Goal: Find specific page/section: Find specific page/section

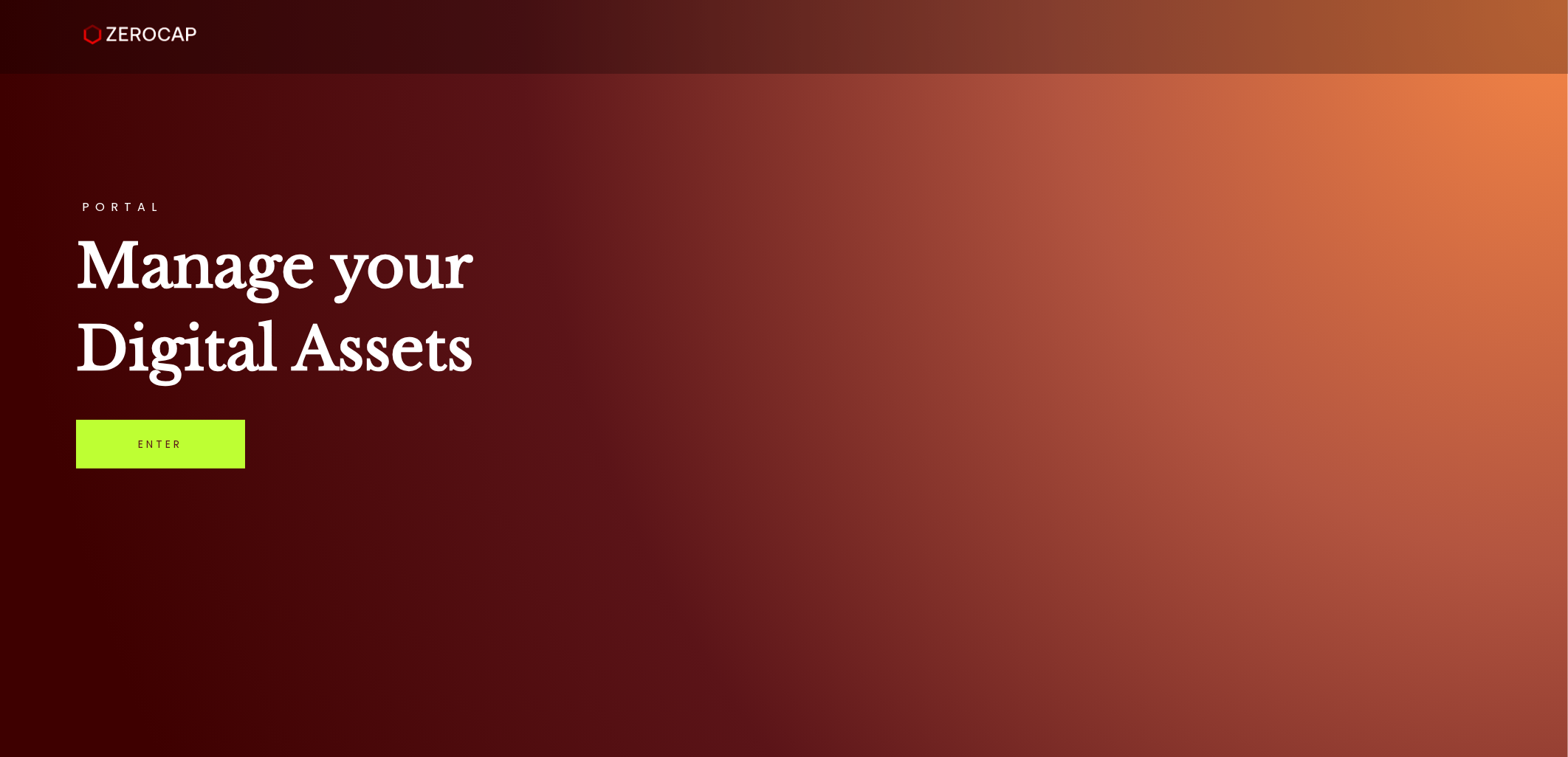
click at [137, 428] on link "Enter" at bounding box center [160, 443] width 169 height 48
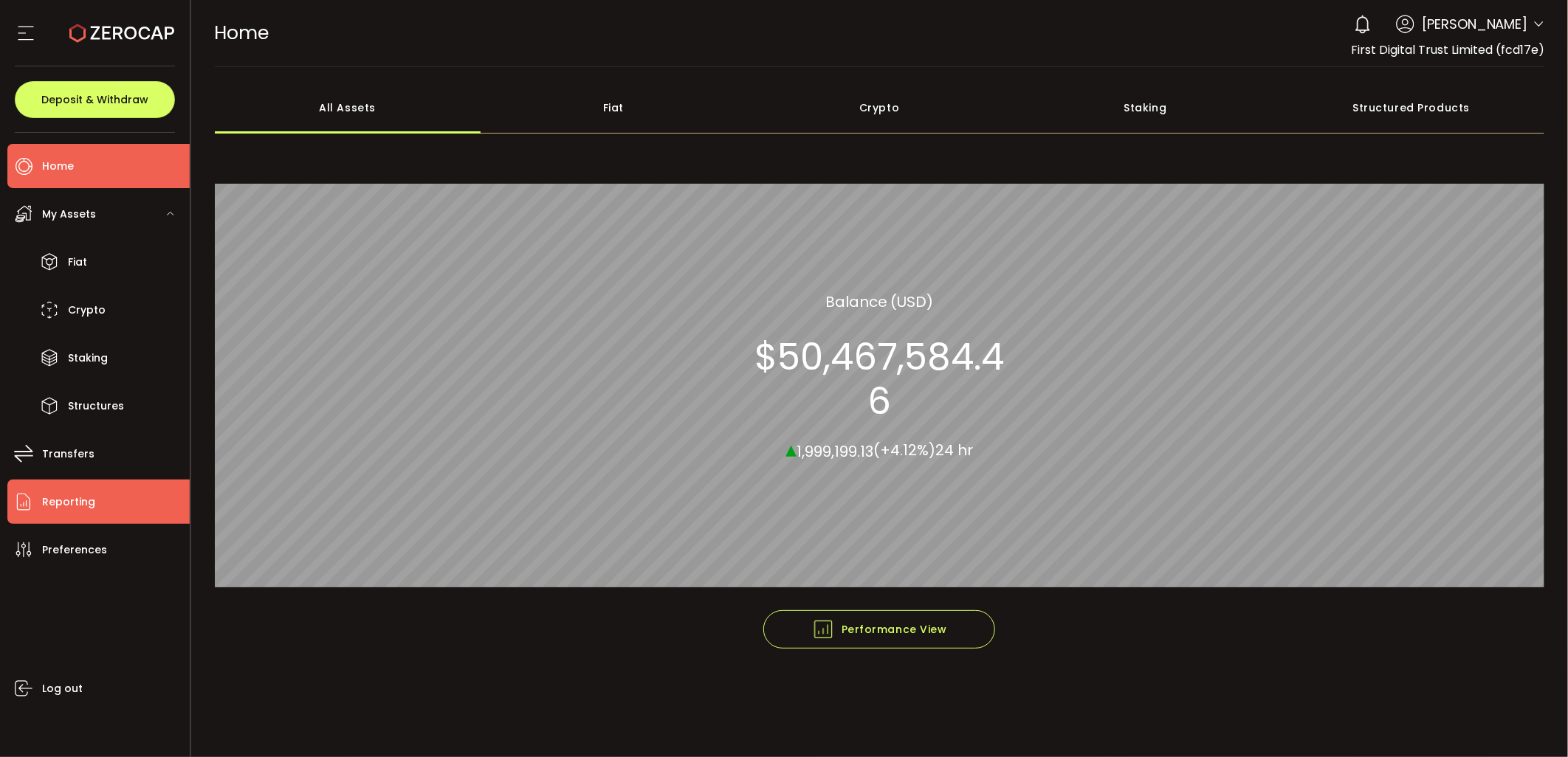
click at [87, 510] on span "Reporting" at bounding box center [69, 501] width 54 height 21
